Goal: Use online tool/utility: Utilize a website feature to perform a specific function

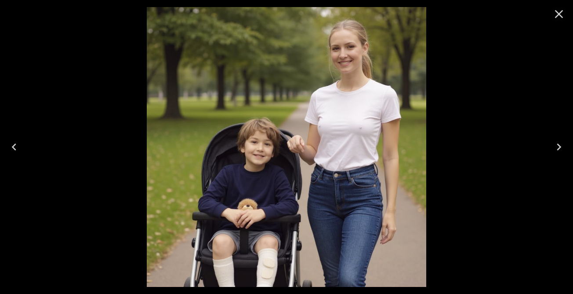
click at [556, 12] on icon "Close" at bounding box center [559, 14] width 14 height 14
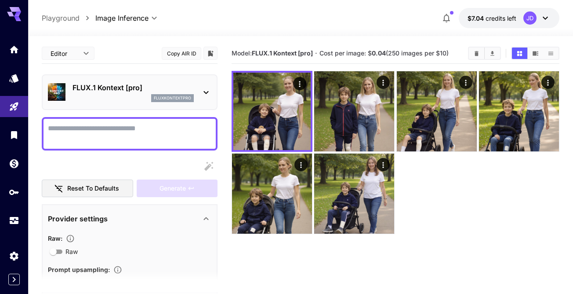
click at [190, 131] on textarea "Raw" at bounding box center [130, 133] width 164 height 21
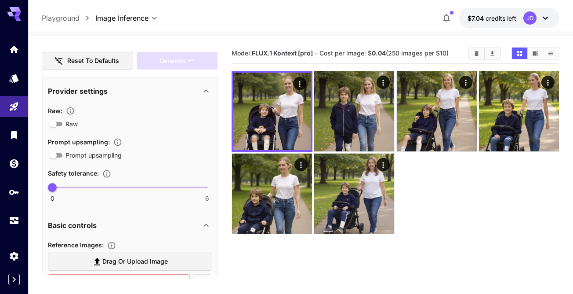
scroll to position [133, 0]
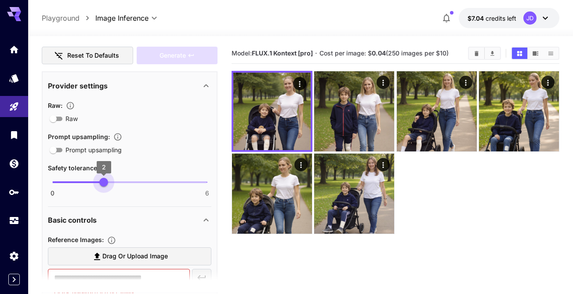
type input "*"
drag, startPoint x: 53, startPoint y: 183, endPoint x: 39, endPoint y: 188, distance: 15.2
click at [39, 188] on section "**********" at bounding box center [300, 199] width 545 height 327
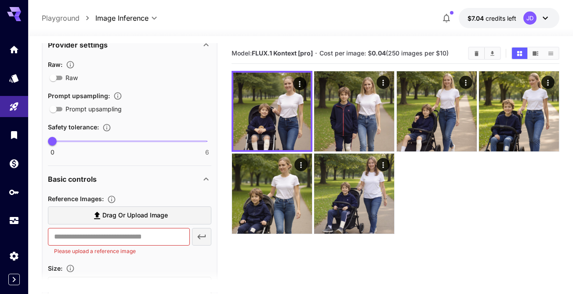
scroll to position [175, 0]
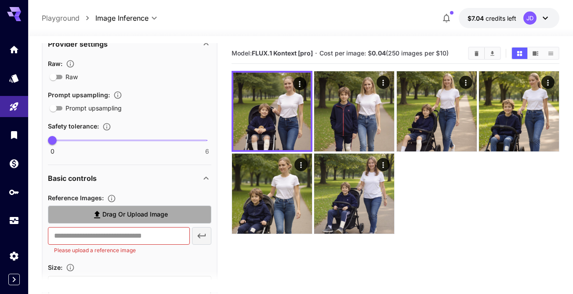
click at [179, 214] on label "Drag or upload image" at bounding box center [130, 214] width 164 height 18
click at [0, 0] on input "Drag or upload image" at bounding box center [0, 0] width 0 height 0
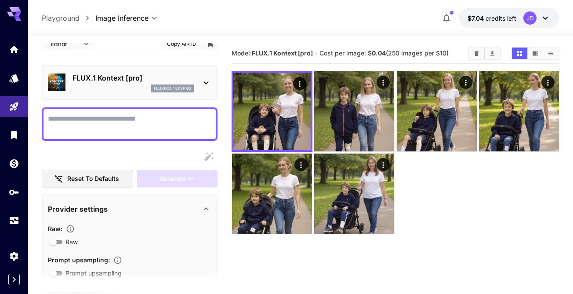
scroll to position [8, 0]
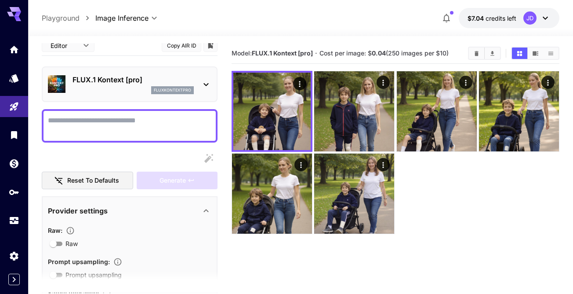
type input "**********"
click at [138, 127] on textarea "Raw" at bounding box center [130, 125] width 164 height 21
paste textarea "**********"
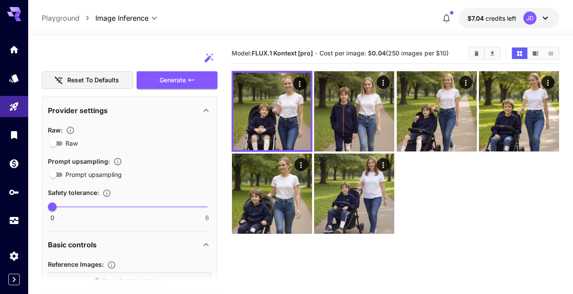
scroll to position [116, 0]
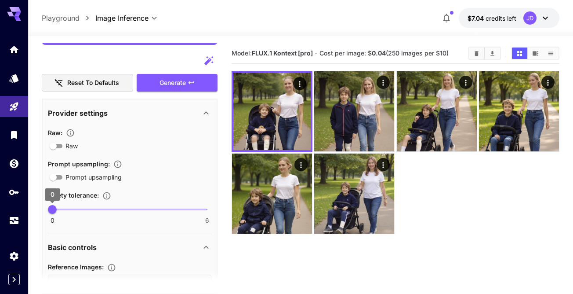
type textarea "**********"
type input "*"
drag, startPoint x: 54, startPoint y: 210, endPoint x: 69, endPoint y: 210, distance: 14.5
click at [69, 210] on span "0 6 1" at bounding box center [129, 209] width 155 height 13
click at [150, 161] on div "Prompt upsampling :" at bounding box center [130, 163] width 164 height 11
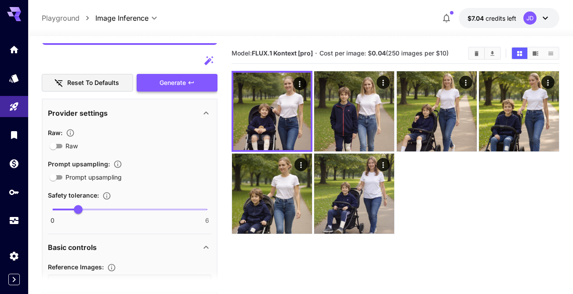
click at [186, 85] on span "Generate" at bounding box center [173, 82] width 26 height 11
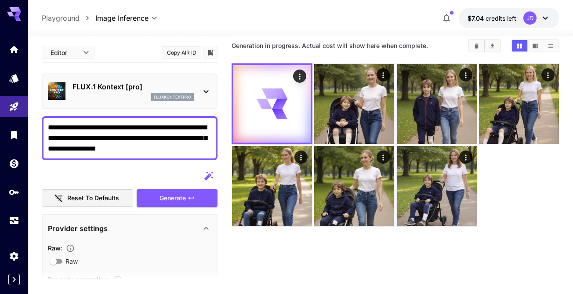
scroll to position [0, 0]
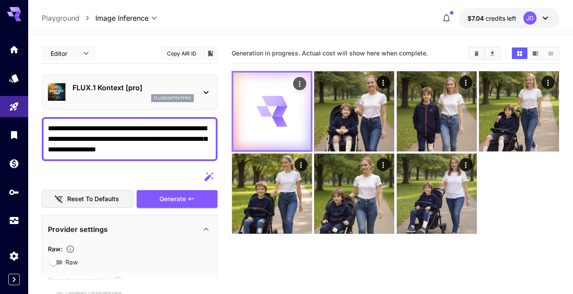
click at [268, 108] on icon at bounding box center [272, 111] width 31 height 31
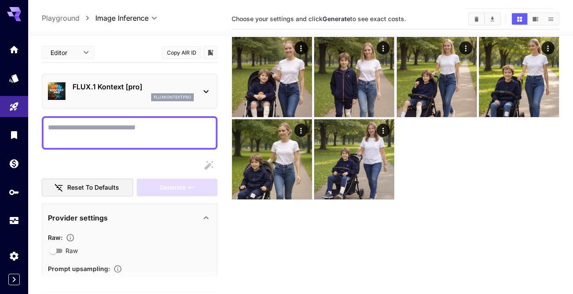
click at [110, 131] on textarea "Raw" at bounding box center [130, 132] width 164 height 21
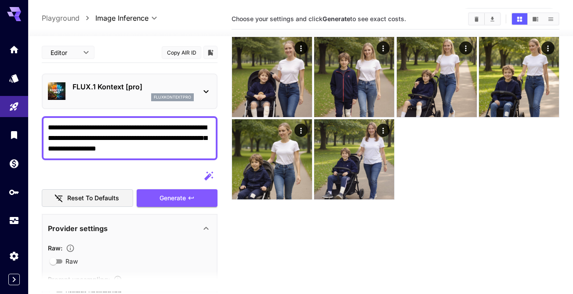
type textarea "**********"
click at [139, 87] on p "FLUX.1 Kontext [pro]" at bounding box center [133, 86] width 121 height 11
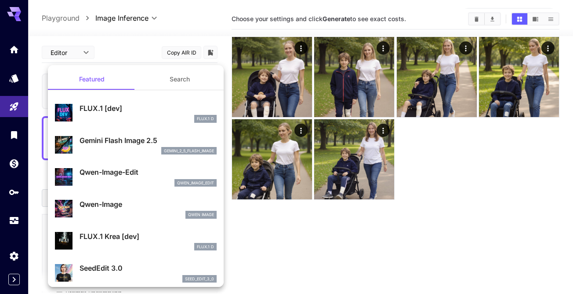
click at [176, 107] on p "FLUX.1 [dev]" at bounding box center [148, 108] width 137 height 11
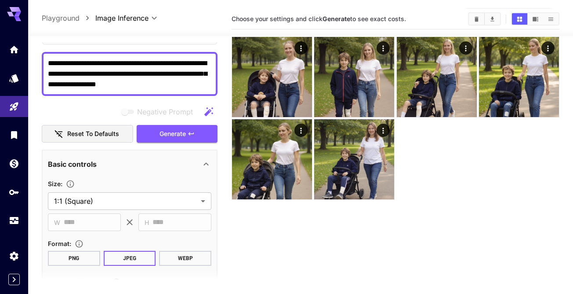
scroll to position [56, 0]
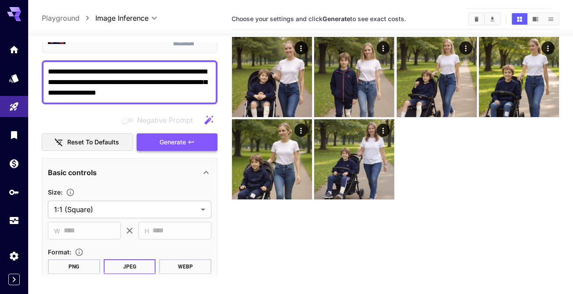
click at [182, 143] on span "Generate" at bounding box center [173, 142] width 26 height 11
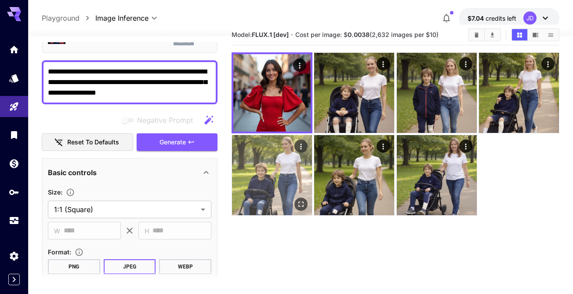
scroll to position [18, 0]
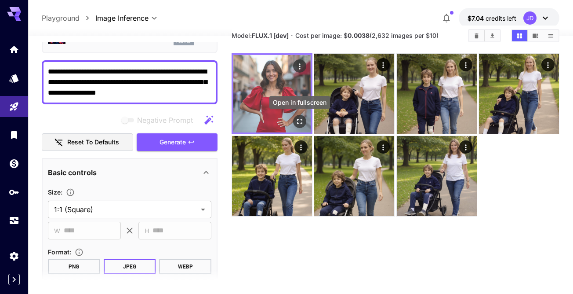
click at [298, 120] on icon "Open in fullscreen" at bounding box center [300, 121] width 9 height 9
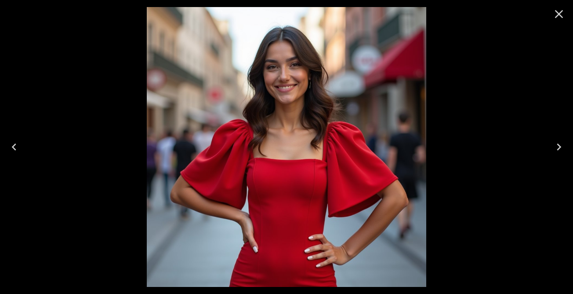
click at [563, 15] on icon "Close" at bounding box center [559, 14] width 14 height 14
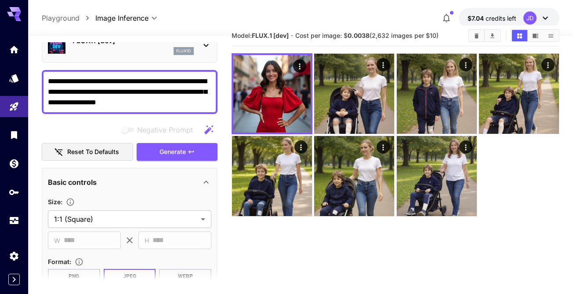
scroll to position [43, 0]
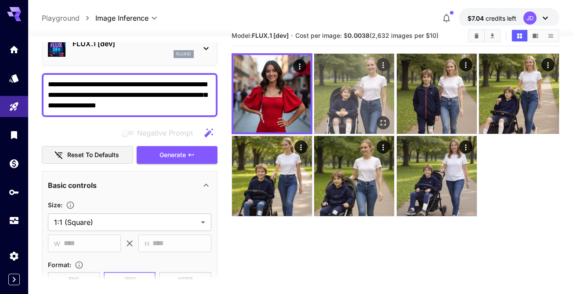
click at [361, 89] on img at bounding box center [354, 94] width 80 height 80
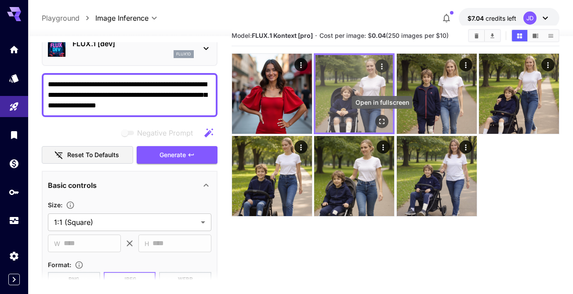
click at [384, 123] on icon "Open in fullscreen" at bounding box center [382, 121] width 5 height 5
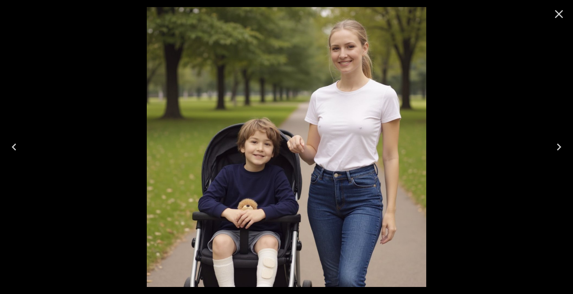
click at [562, 13] on icon "Close" at bounding box center [559, 14] width 14 height 14
